Goal: Navigation & Orientation: Find specific page/section

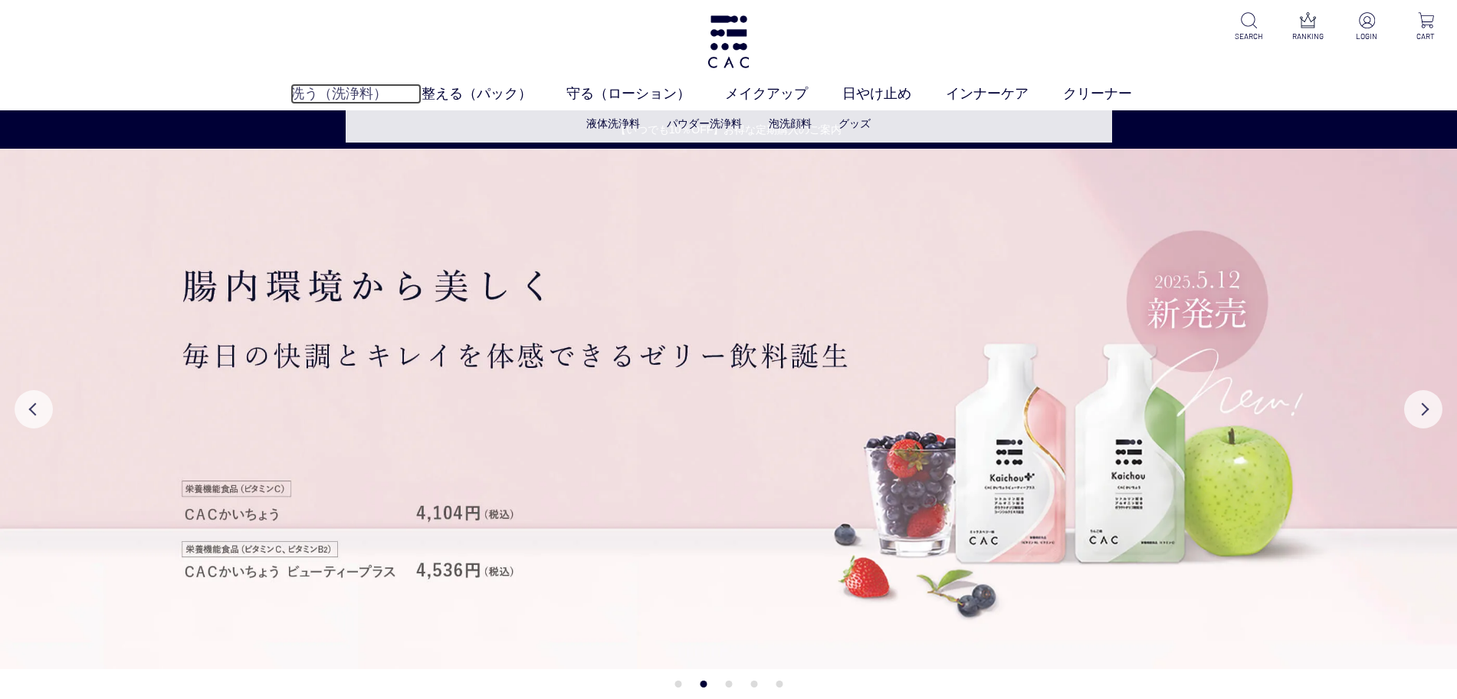
click at [357, 89] on link "洗う（洗浄料）" at bounding box center [355, 94] width 131 height 21
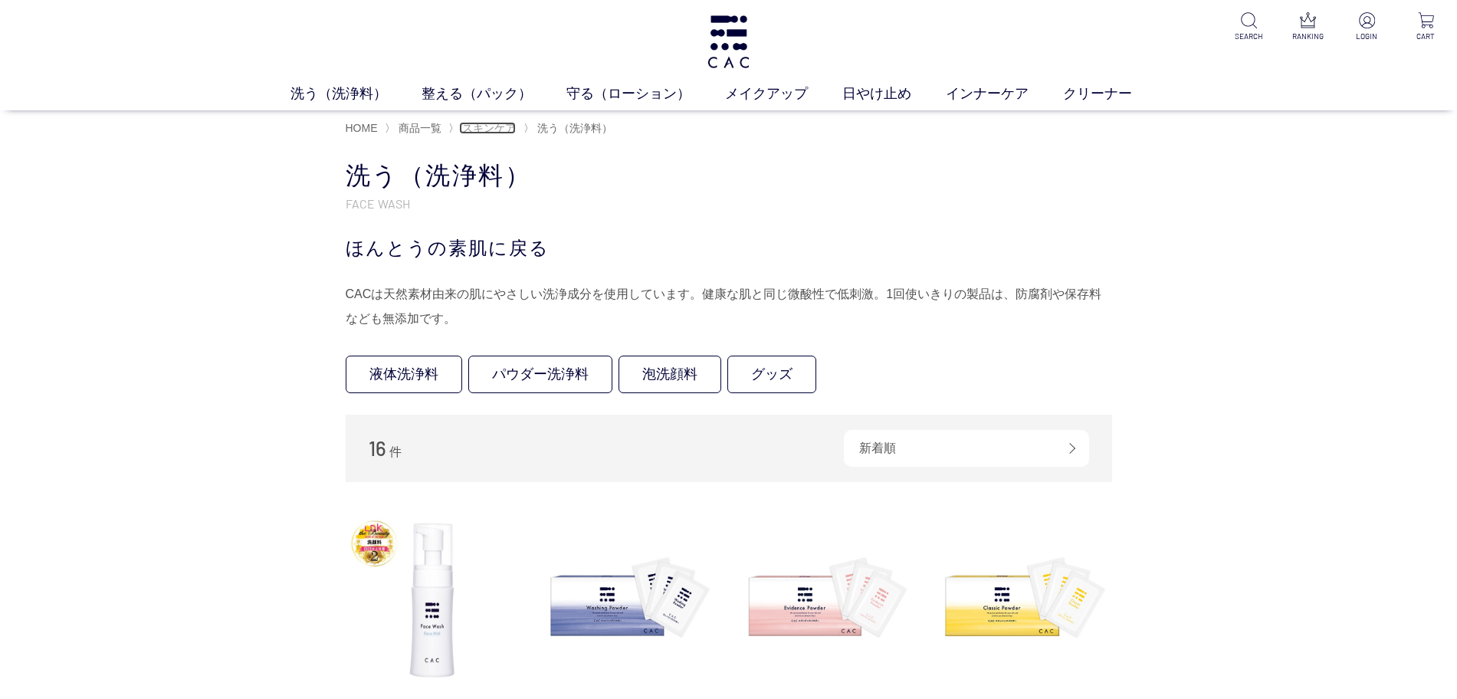
click at [494, 131] on span "スキンケア" at bounding box center [489, 128] width 54 height 12
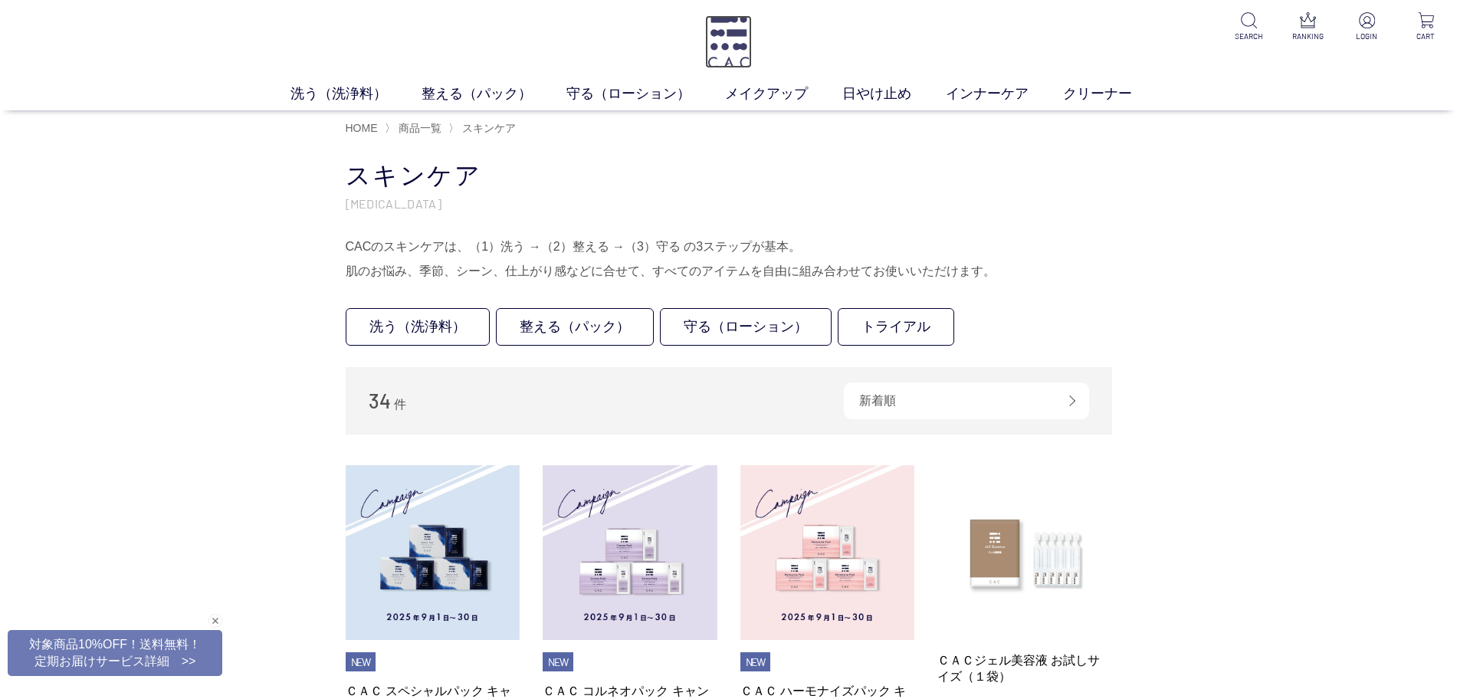
click at [724, 40] on img at bounding box center [728, 41] width 47 height 53
